Goal: Transaction & Acquisition: Purchase product/service

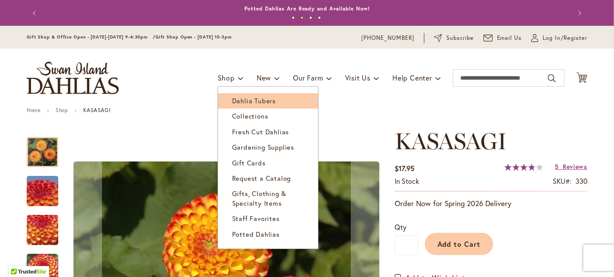
click at [232, 102] on span "Dahlia Tubers" at bounding box center [254, 100] width 44 height 9
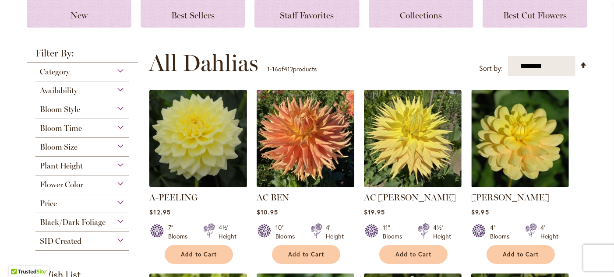
scroll to position [127, 0]
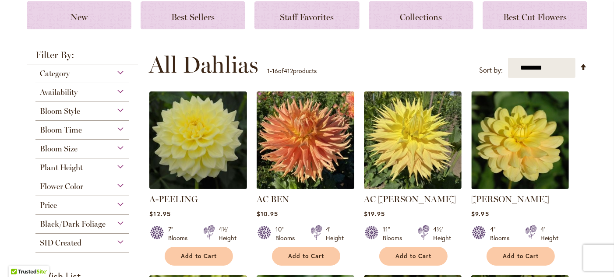
click at [119, 109] on div "Bloom Style" at bounding box center [82, 109] width 94 height 14
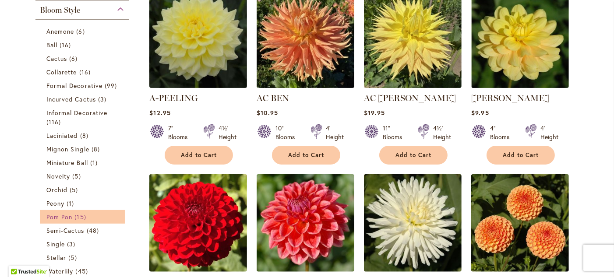
click at [63, 217] on span "Pom Pon" at bounding box center [59, 217] width 26 height 8
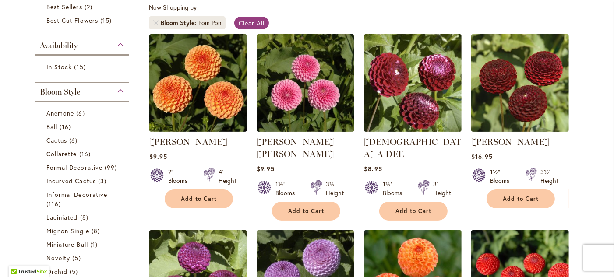
scroll to position [95, 0]
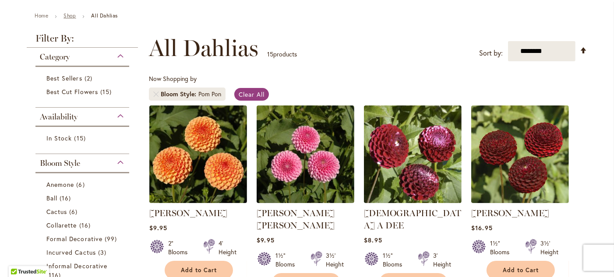
click at [64, 15] on link "Shop" at bounding box center [69, 15] width 12 height 7
